Goal: Navigation & Orientation: Find specific page/section

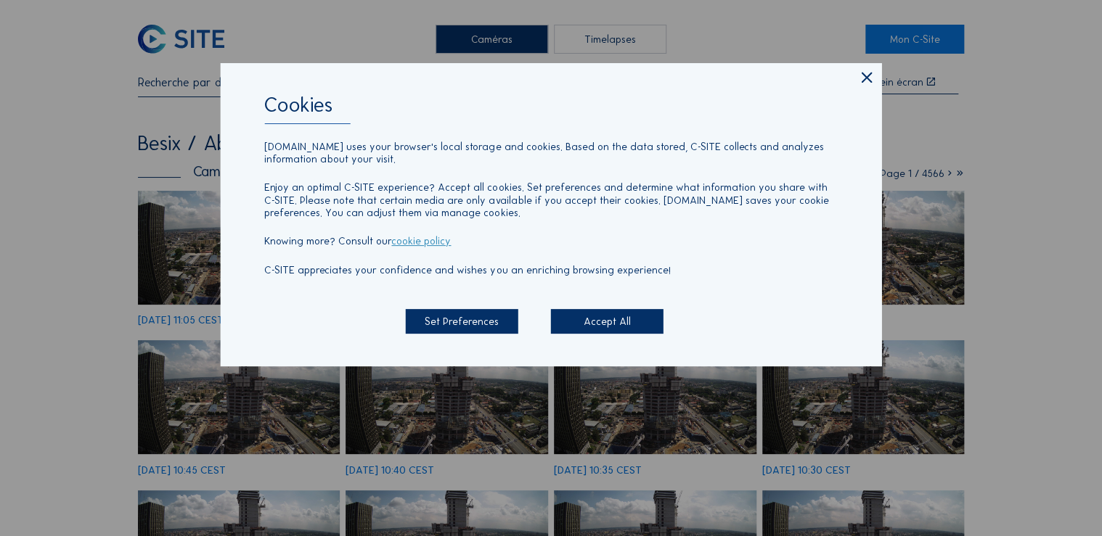
click at [859, 81] on icon at bounding box center [865, 78] width 17 height 19
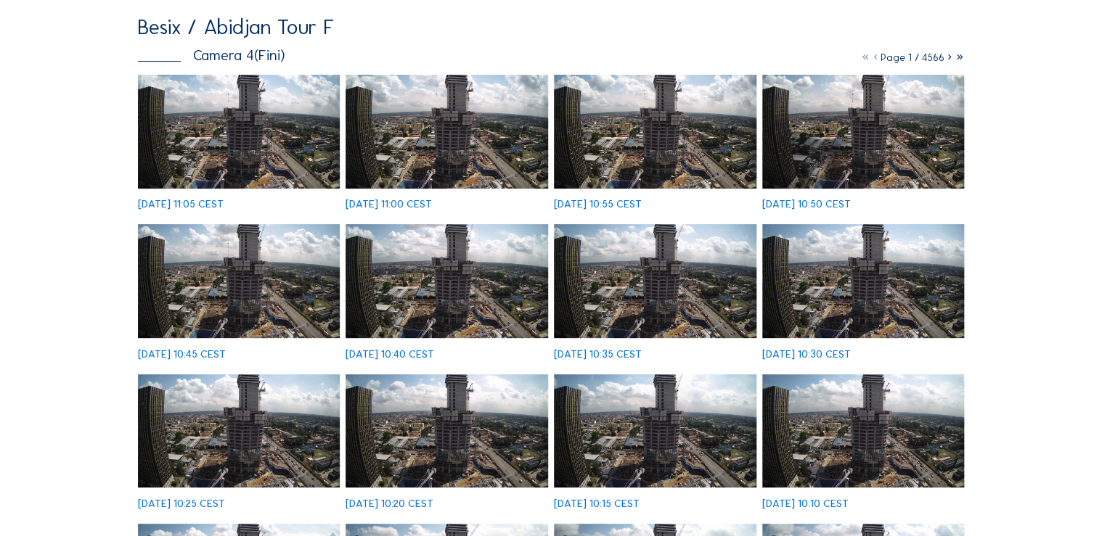
scroll to position [116, 0]
click at [294, 134] on img at bounding box center [239, 132] width 202 height 114
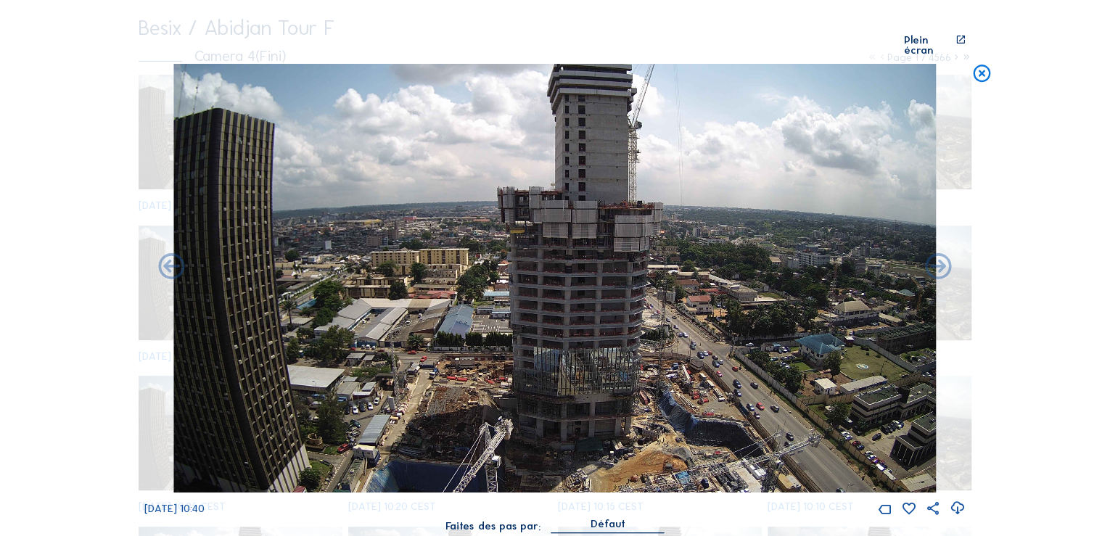
click at [983, 66] on icon at bounding box center [981, 75] width 21 height 22
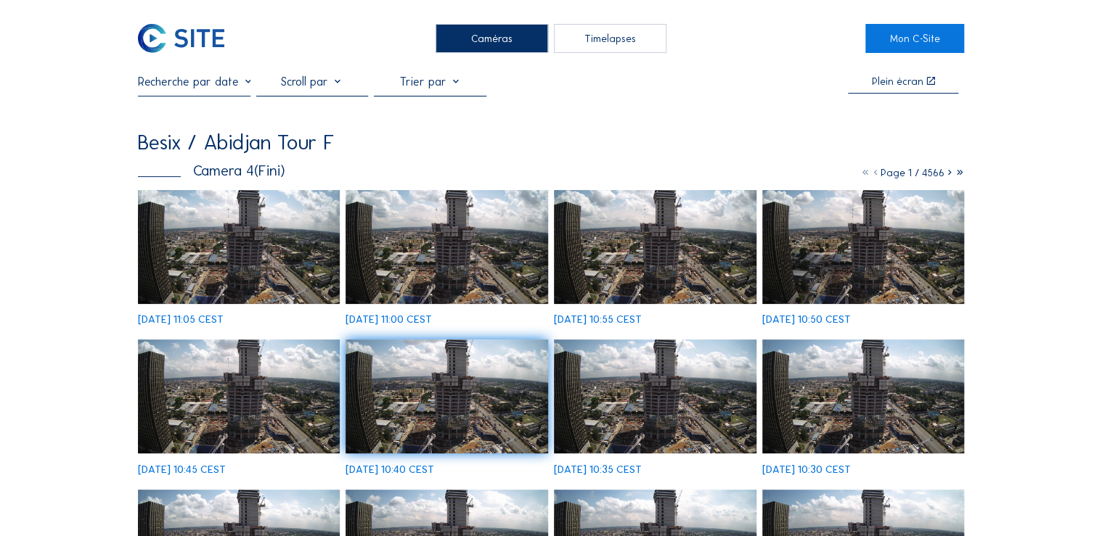
scroll to position [0, 0]
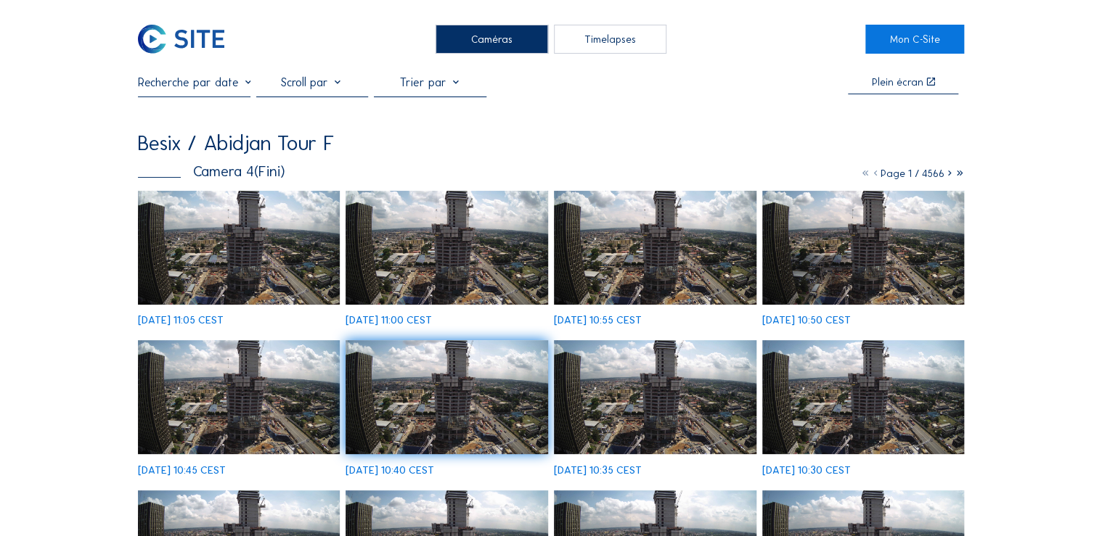
click at [510, 35] on div "Caméras" at bounding box center [491, 39] width 112 height 29
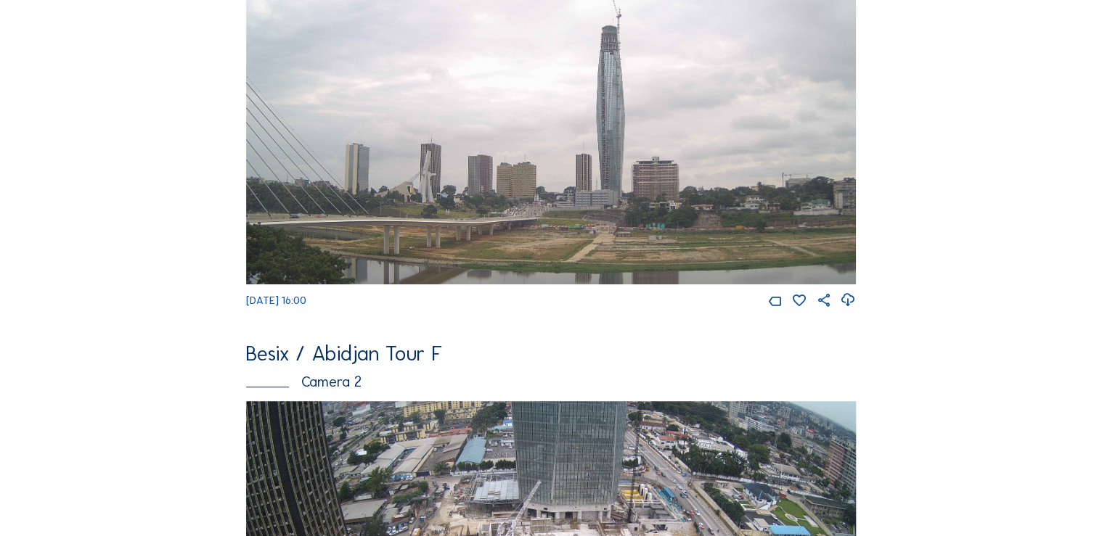
scroll to position [406, 0]
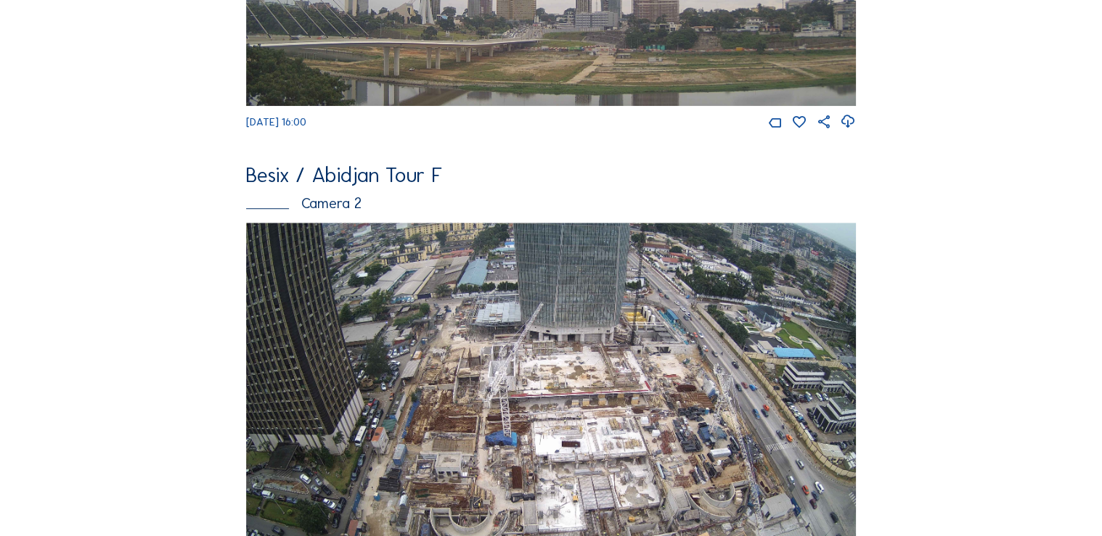
click at [610, 421] on img at bounding box center [550, 394] width 609 height 343
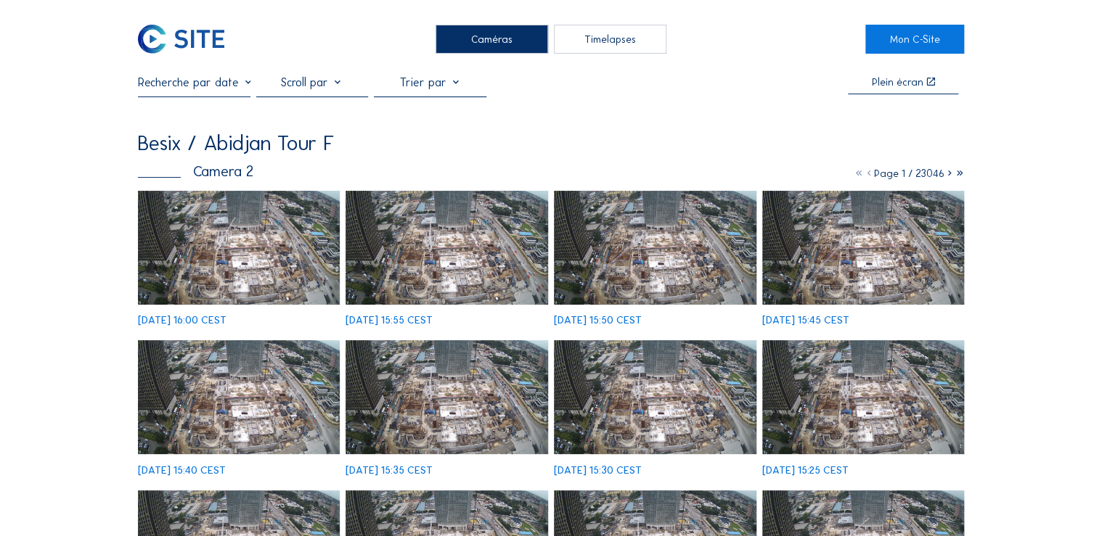
click at [279, 256] on img at bounding box center [239, 248] width 202 height 114
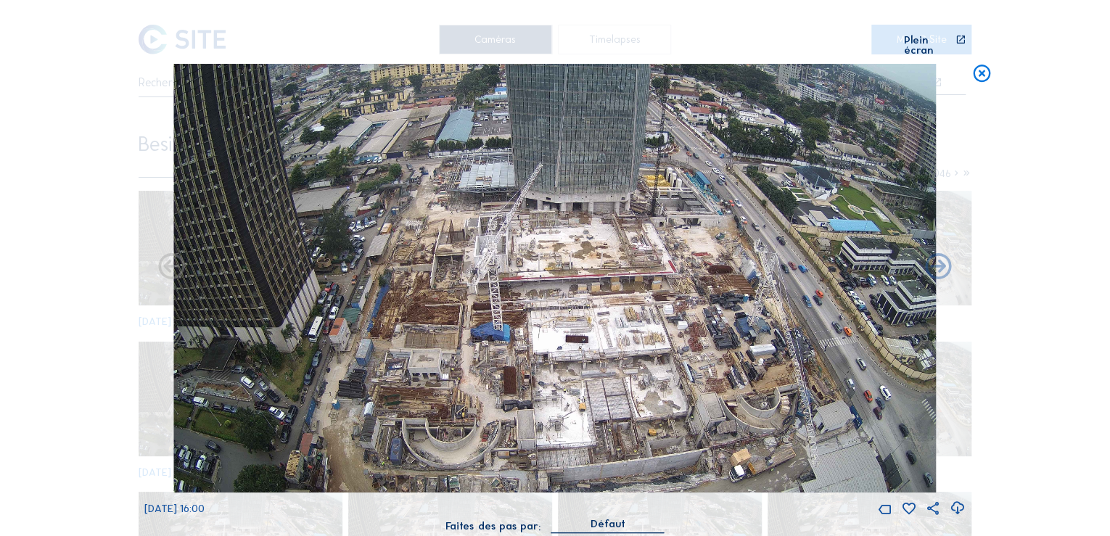
click at [626, 369] on img at bounding box center [554, 278] width 763 height 429
click at [613, 322] on img at bounding box center [554, 278] width 763 height 429
click at [958, 39] on icon at bounding box center [961, 45] width 10 height 21
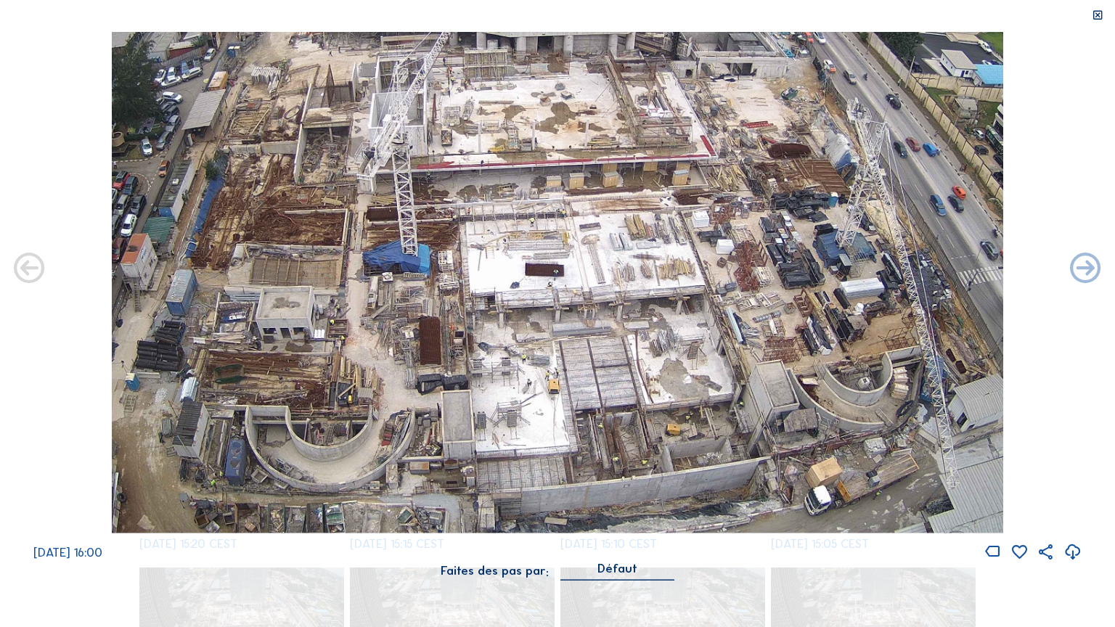
drag, startPoint x: 515, startPoint y: 392, endPoint x: 549, endPoint y: 219, distance: 176.1
click at [549, 219] on img at bounding box center [558, 283] width 892 height 502
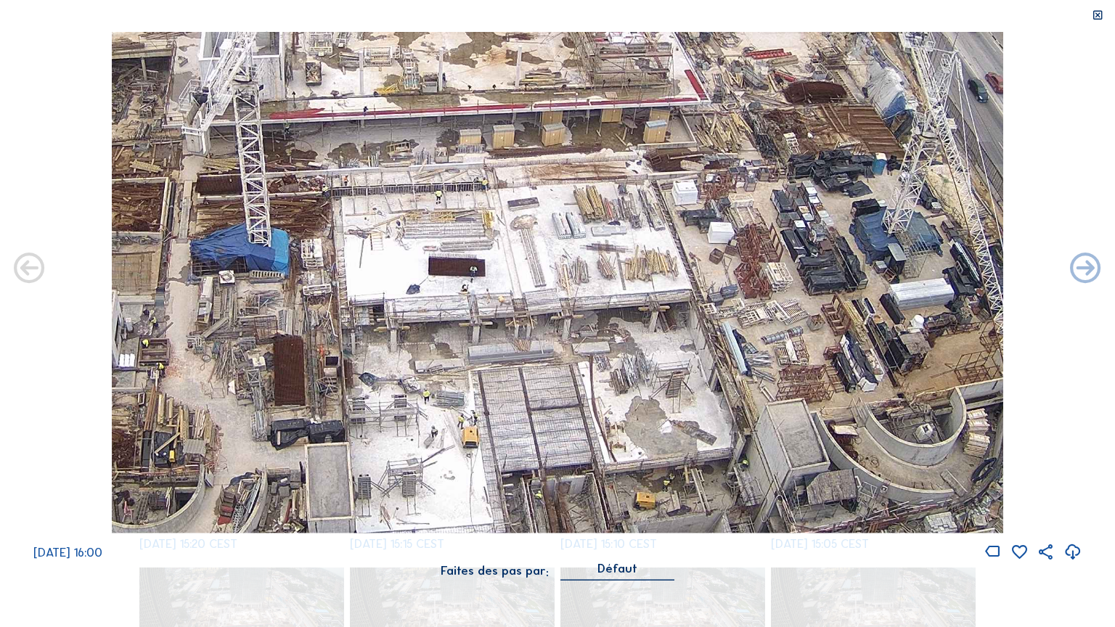
drag, startPoint x: 551, startPoint y: 308, endPoint x: 428, endPoint y: 197, distance: 165.0
click at [428, 197] on img at bounding box center [558, 283] width 892 height 502
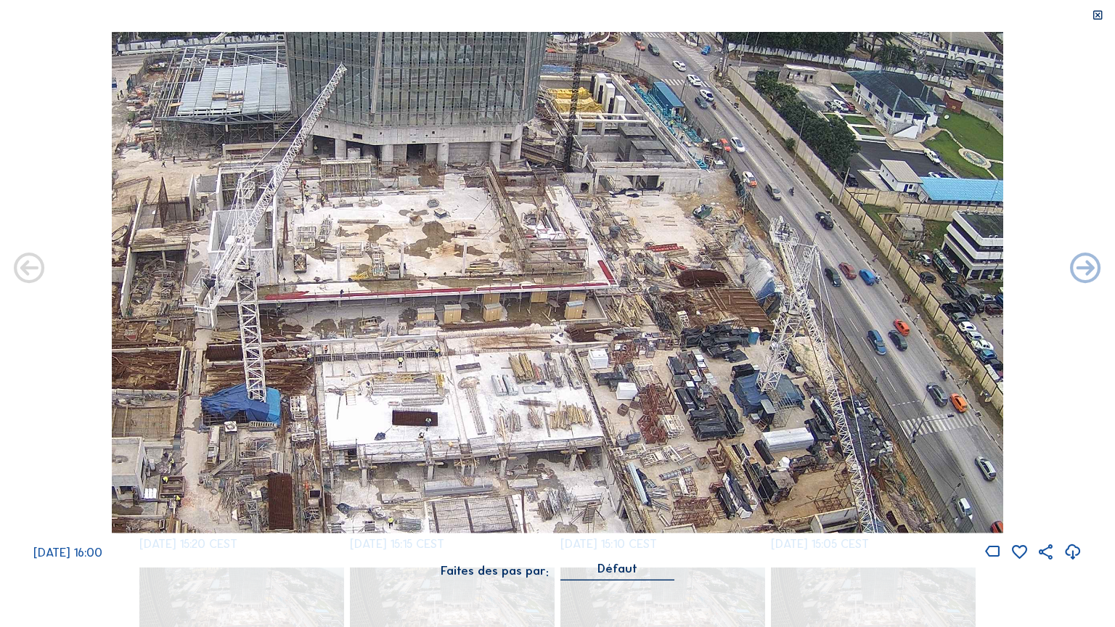
drag, startPoint x: 531, startPoint y: 71, endPoint x: 510, endPoint y: 186, distance: 116.5
click at [510, 186] on img at bounding box center [558, 283] width 892 height 502
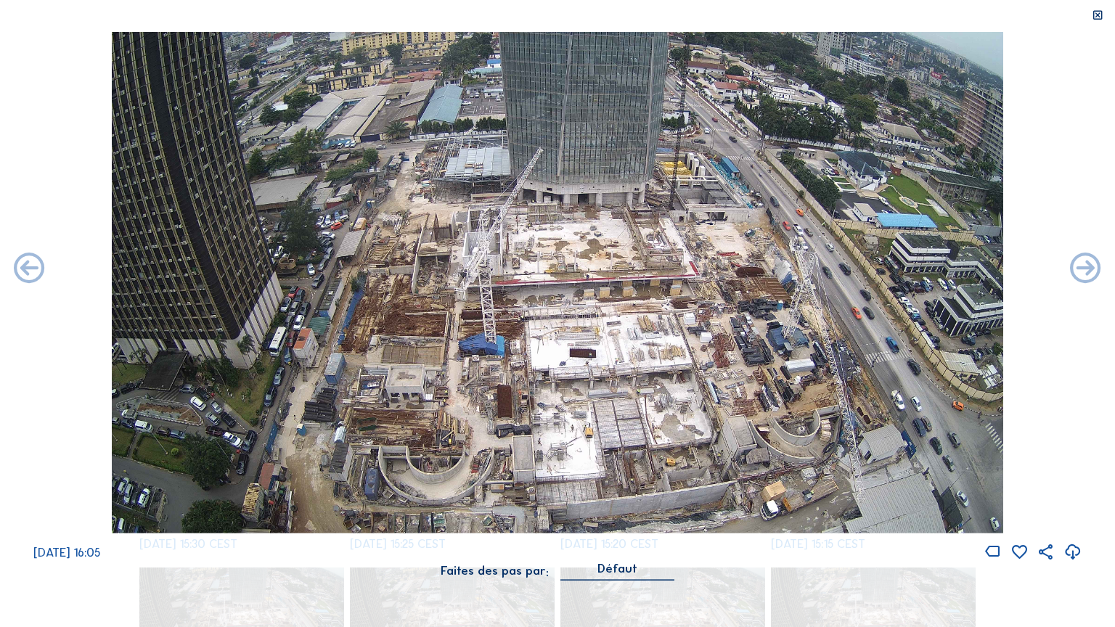
click at [1068, 99] on div "[DATE] 16:05" at bounding box center [557, 297] width 1115 height 530
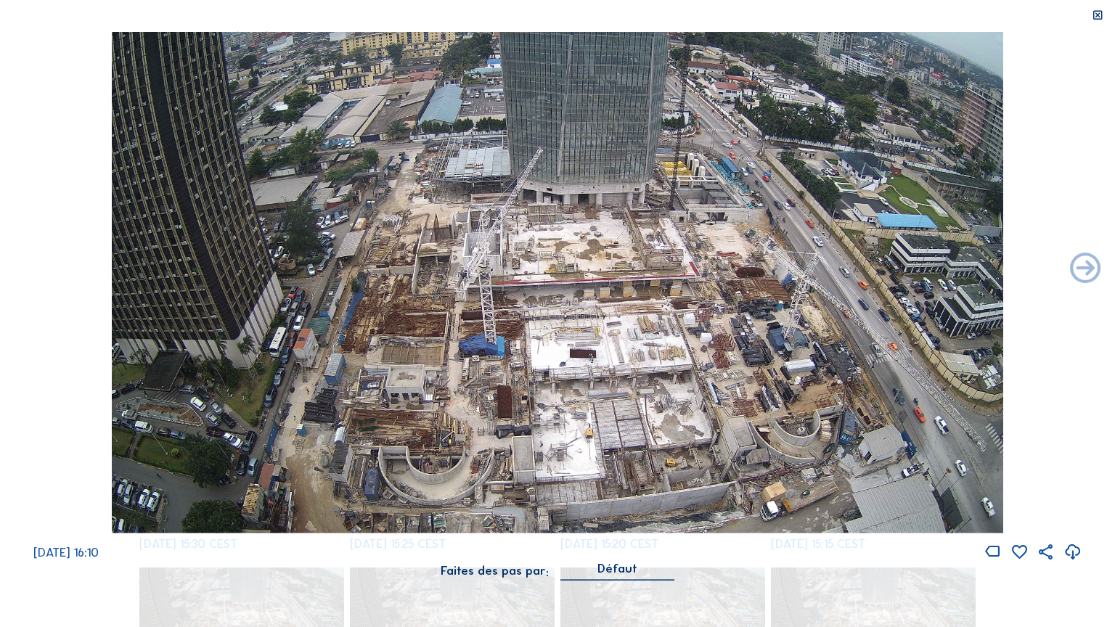
click at [1097, 18] on icon at bounding box center [1098, 15] width 12 height 12
